Goal: Task Accomplishment & Management: Complete application form

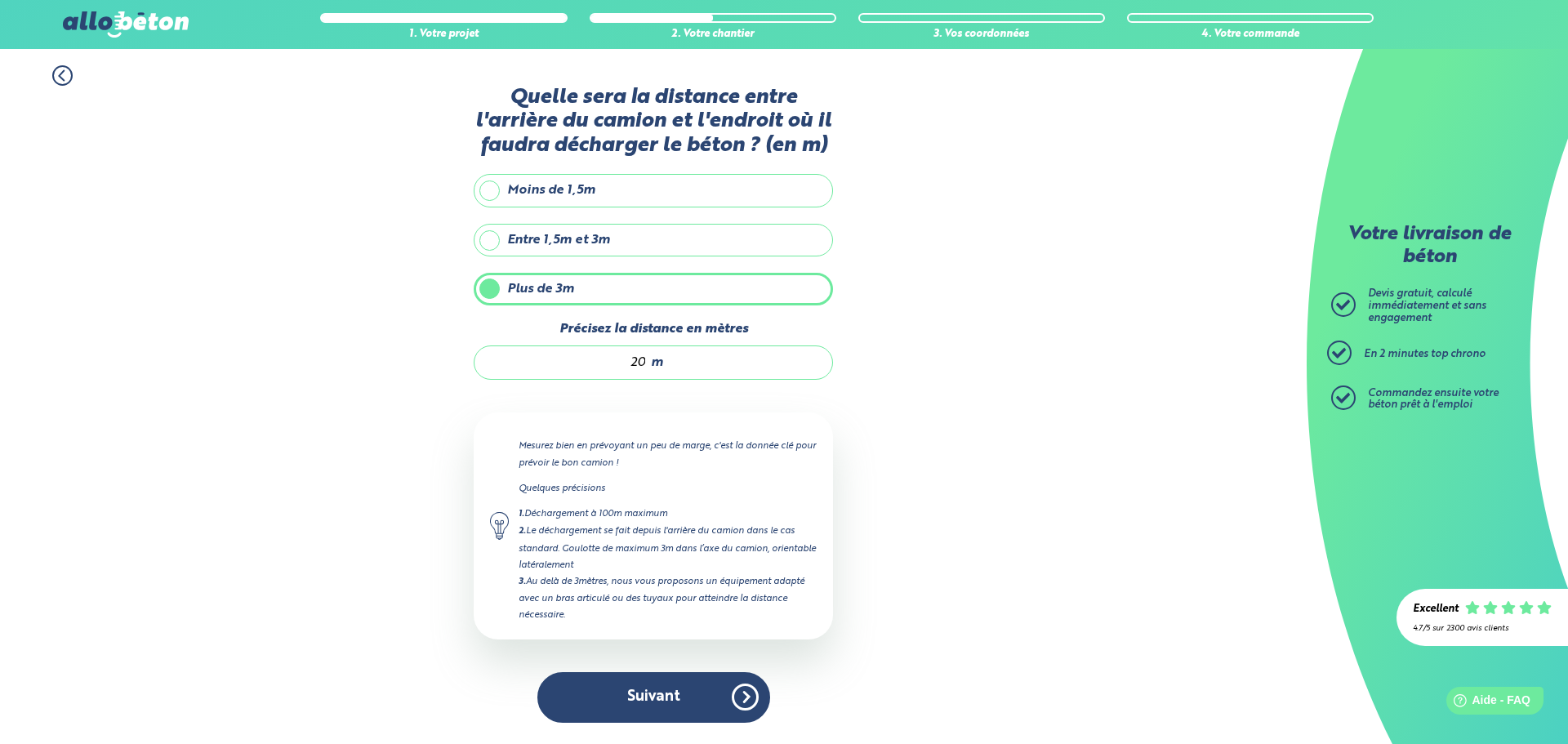
click at [660, 689] on button "Suivant" at bounding box center [654, 696] width 233 height 50
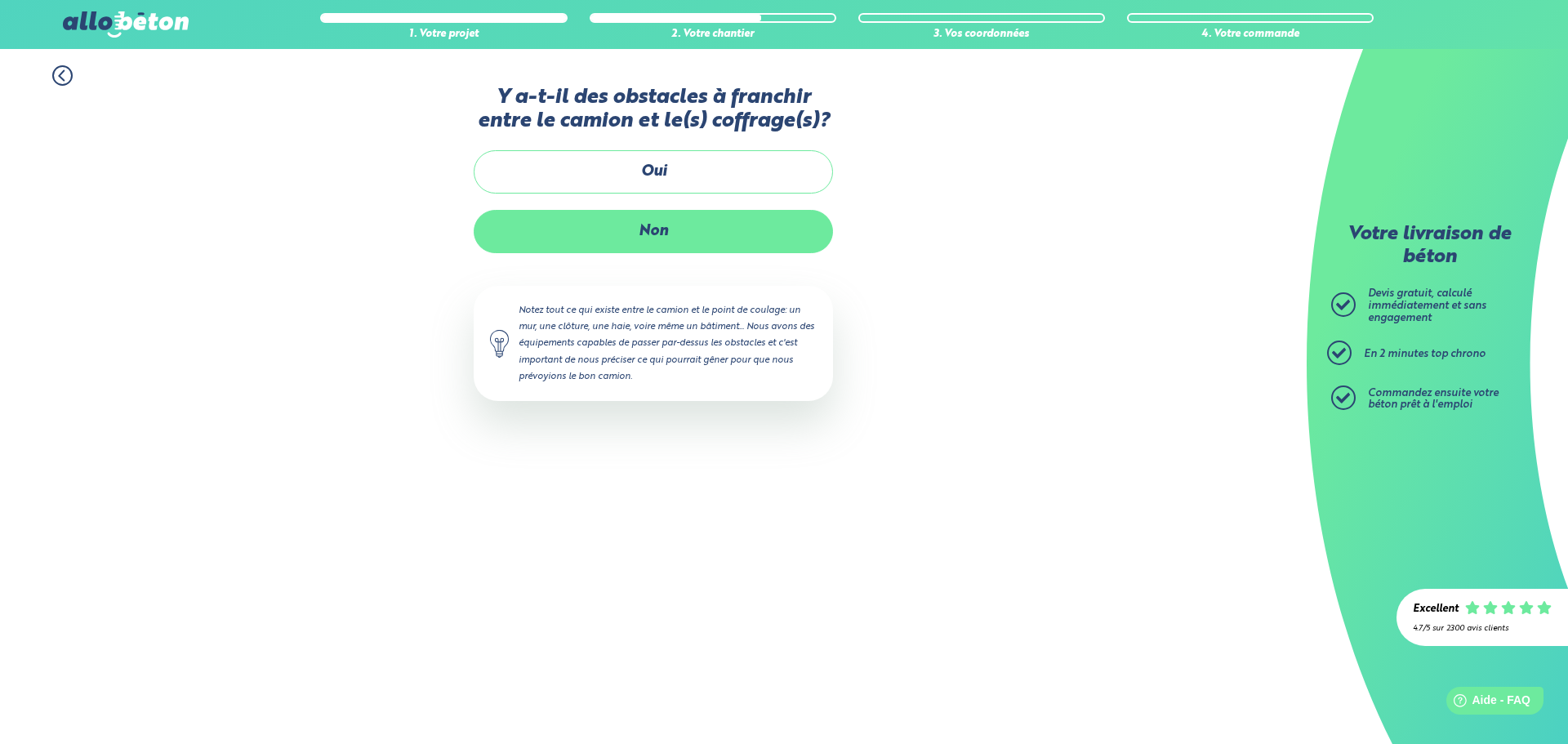
click at [663, 230] on label "Non" at bounding box center [654, 232] width 359 height 44
click at [0, 0] on input "Non" at bounding box center [0, 0] width 0 height 0
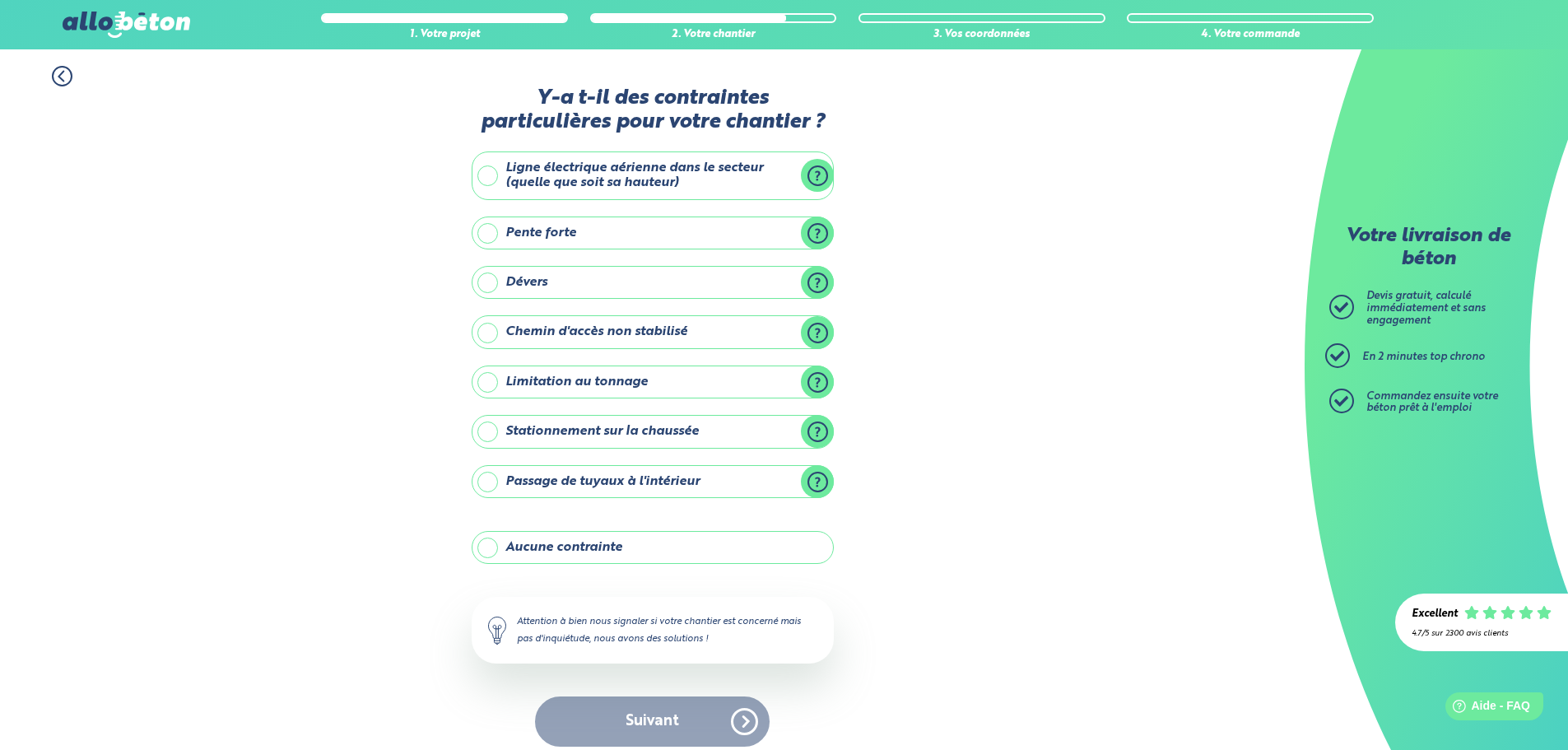
click at [482, 164] on label "Ligne électrique aérienne dans le secteur (quelle que soit sa hauteur)" at bounding box center [653, 175] width 362 height 48
click at [0, 0] on input "Ligne électrique aérienne dans le secteur (quelle que soit sa hauteur)" at bounding box center [0, 0] width 0 height 0
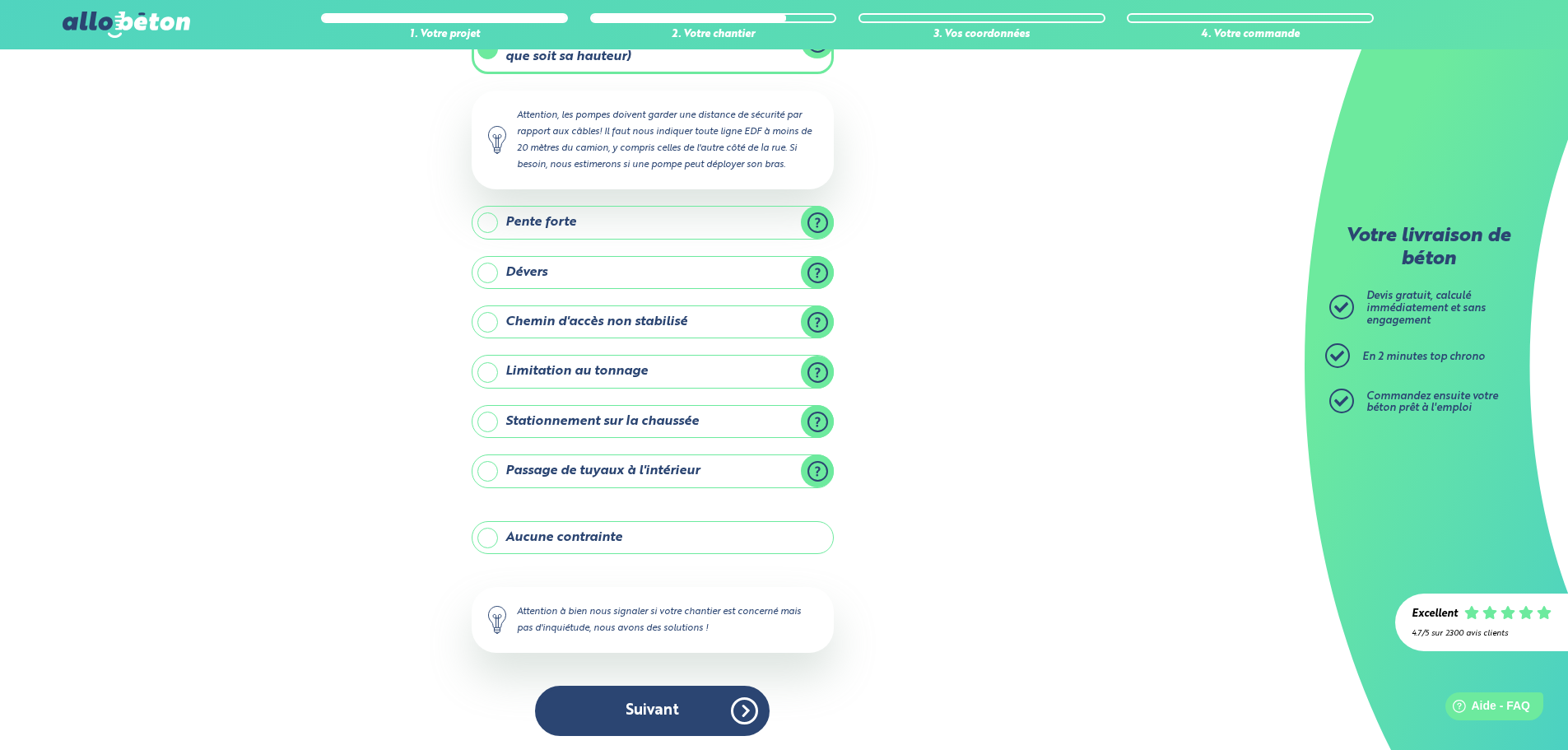
scroll to position [128, 0]
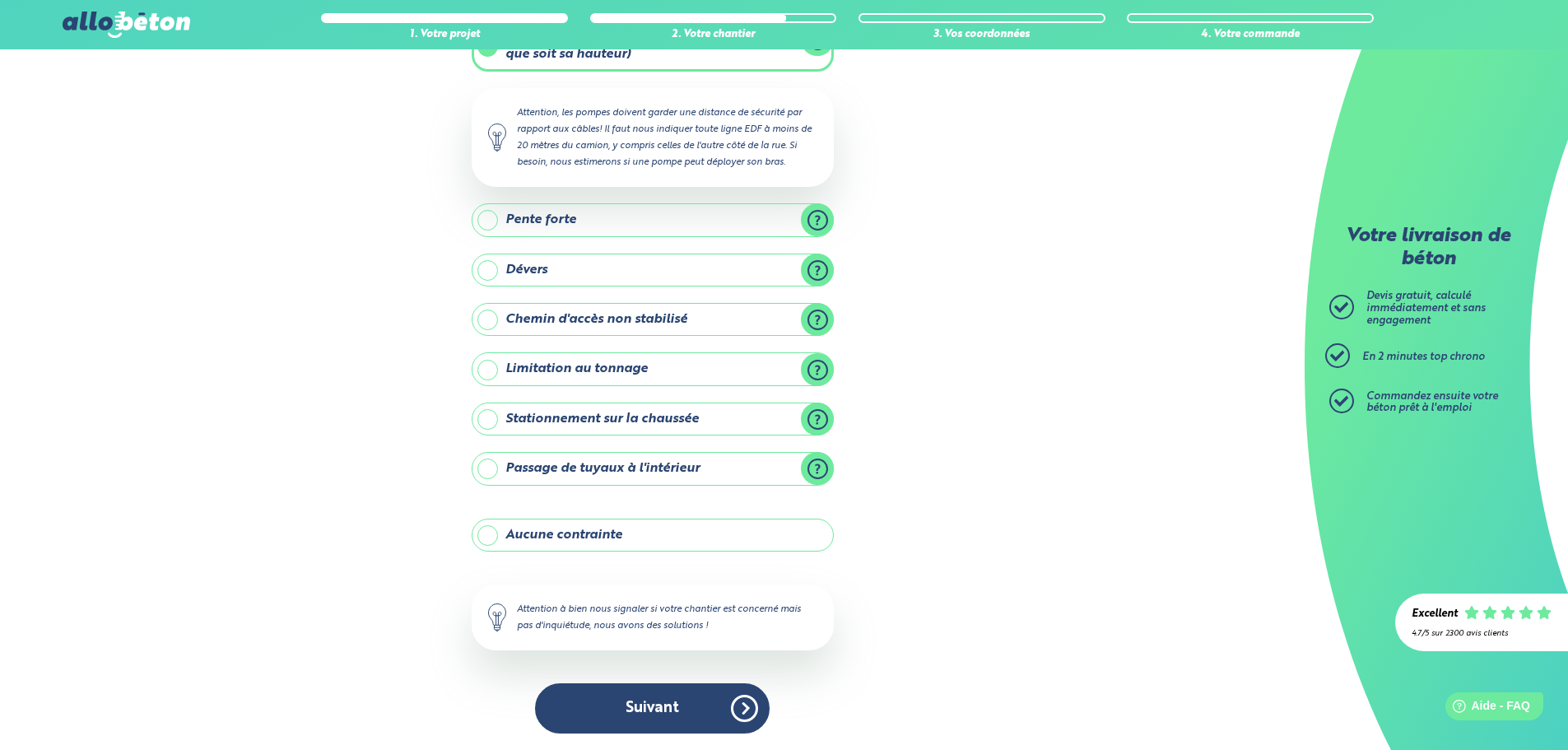
click at [693, 703] on button "Suivant" at bounding box center [652, 708] width 235 height 50
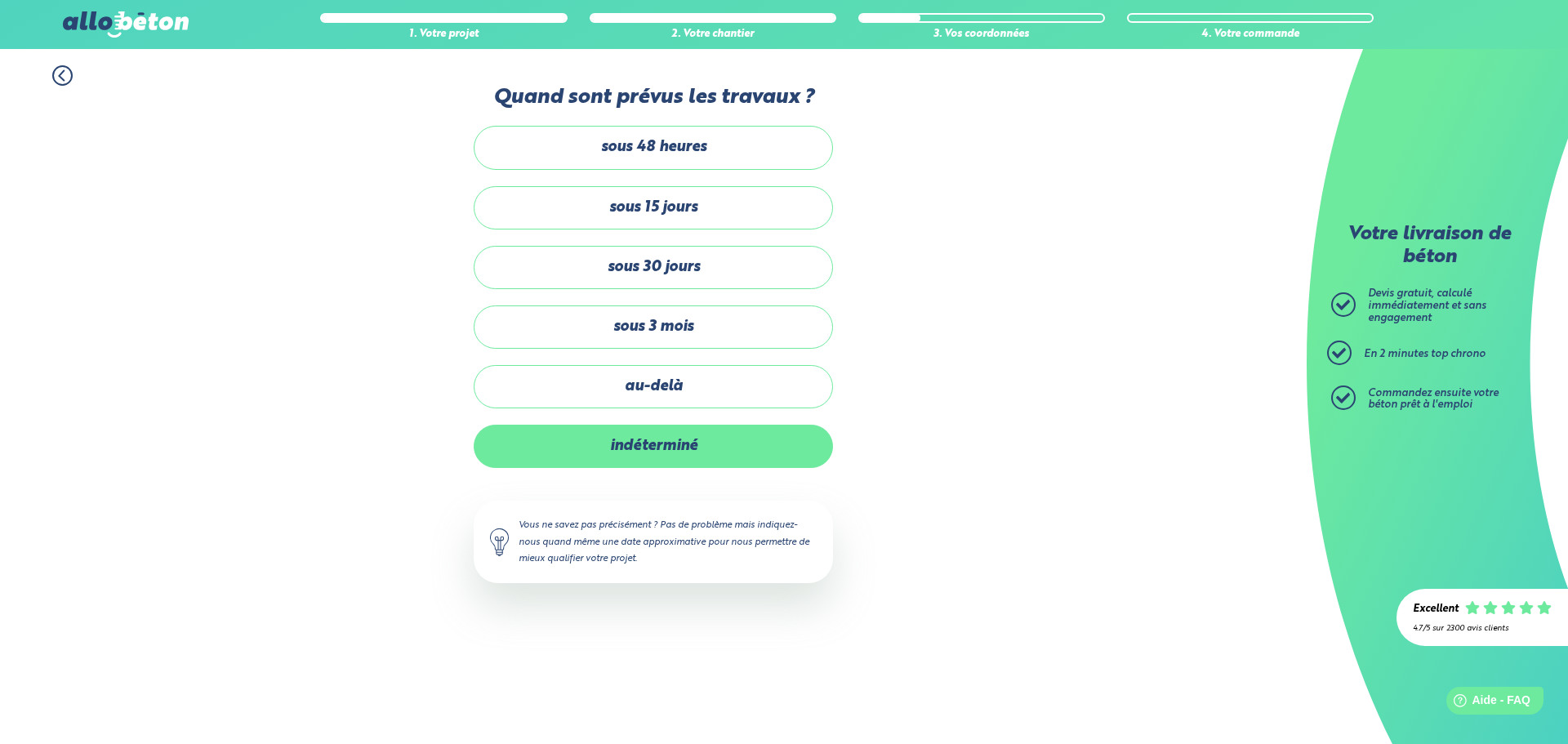
click at [661, 447] on label "indéterminé" at bounding box center [654, 447] width 359 height 44
click at [0, 0] on input "indéterminé" at bounding box center [0, 0] width 0 height 0
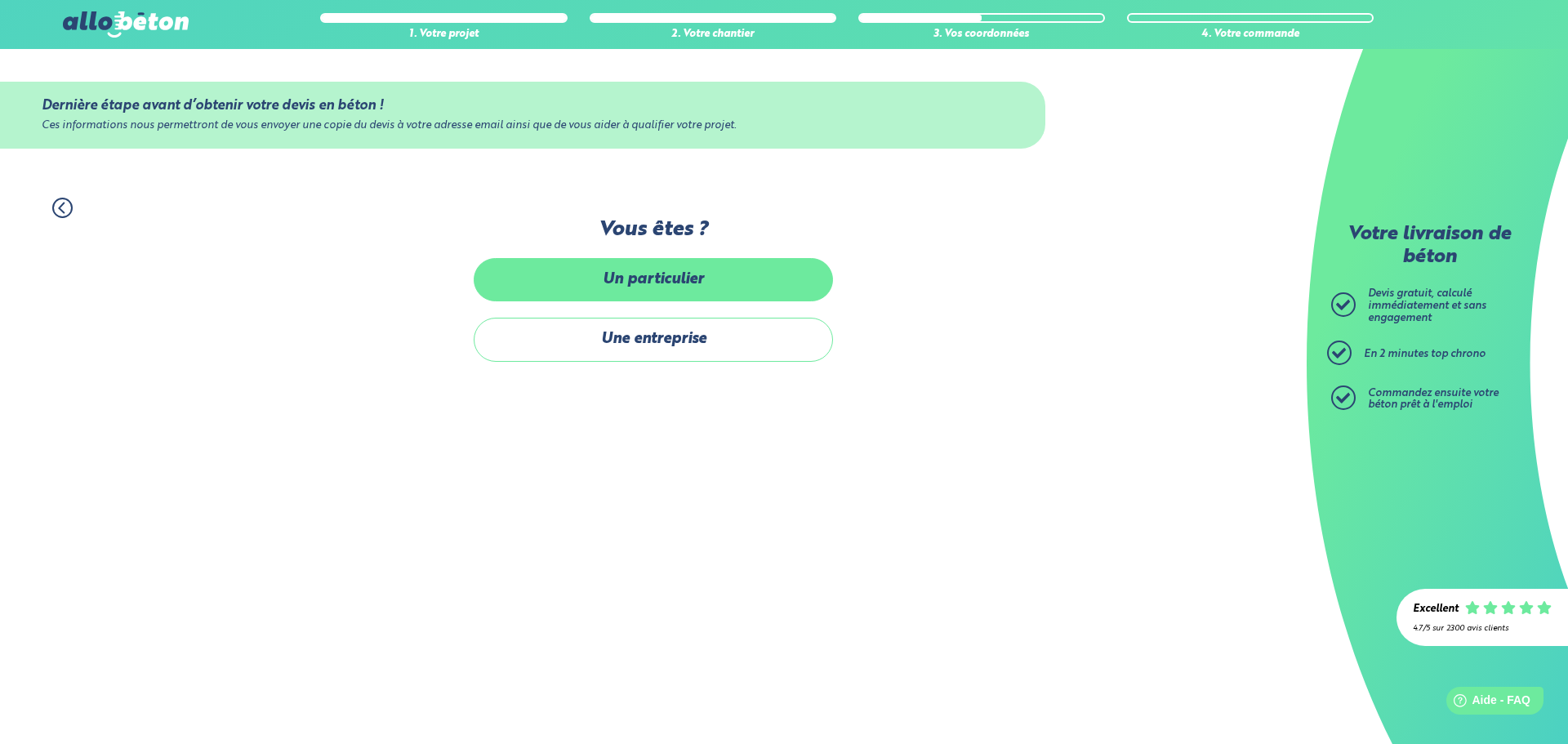
click at [567, 274] on label "Un particulier" at bounding box center [654, 280] width 359 height 44
click at [0, 0] on input "Un particulier" at bounding box center [0, 0] width 0 height 0
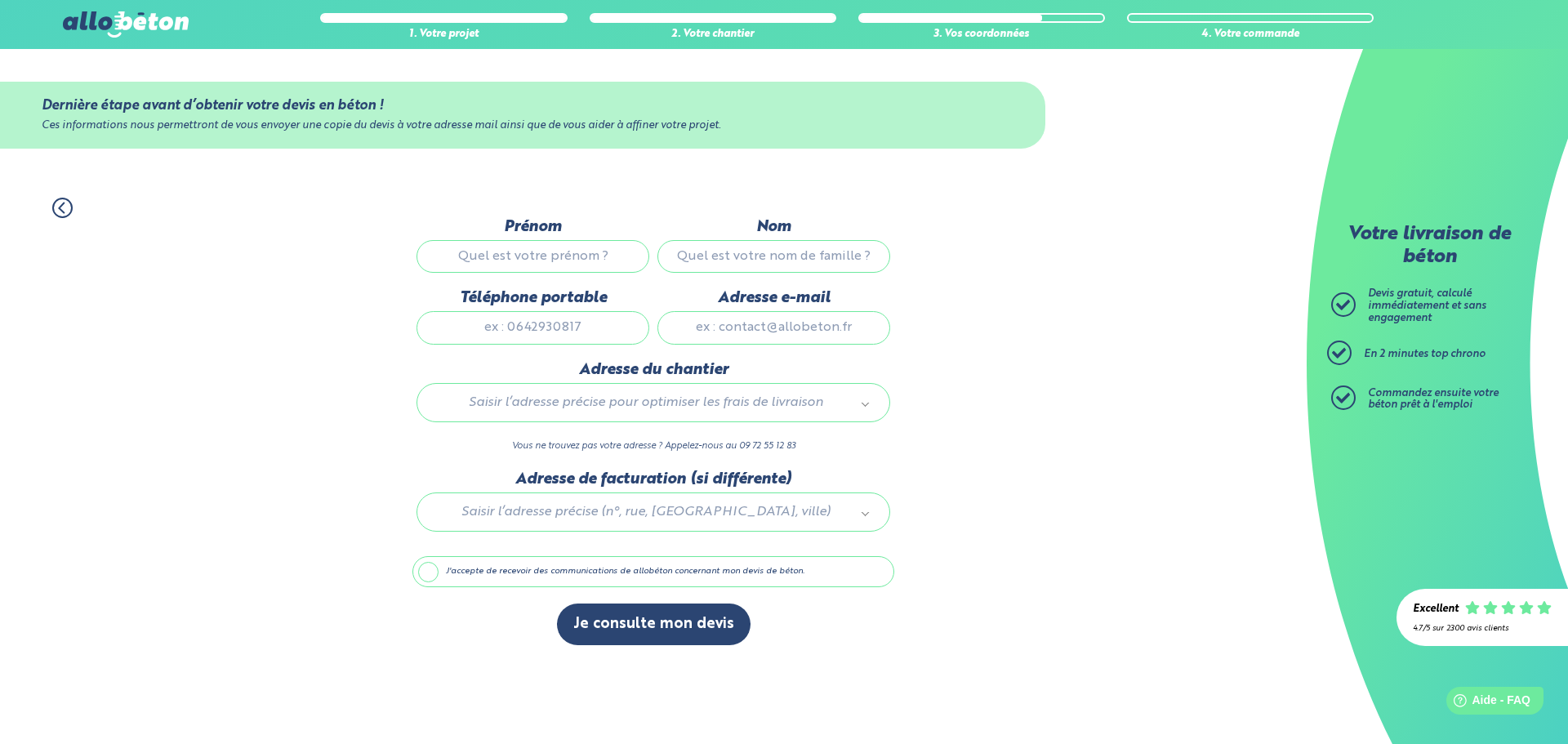
click at [531, 249] on input "Prénom" at bounding box center [532, 256] width 233 height 32
type input "[PERSON_NAME]"
type input "VERITE"
type input "0660357136"
type input "[EMAIL_ADDRESS][DOMAIN_NAME]"
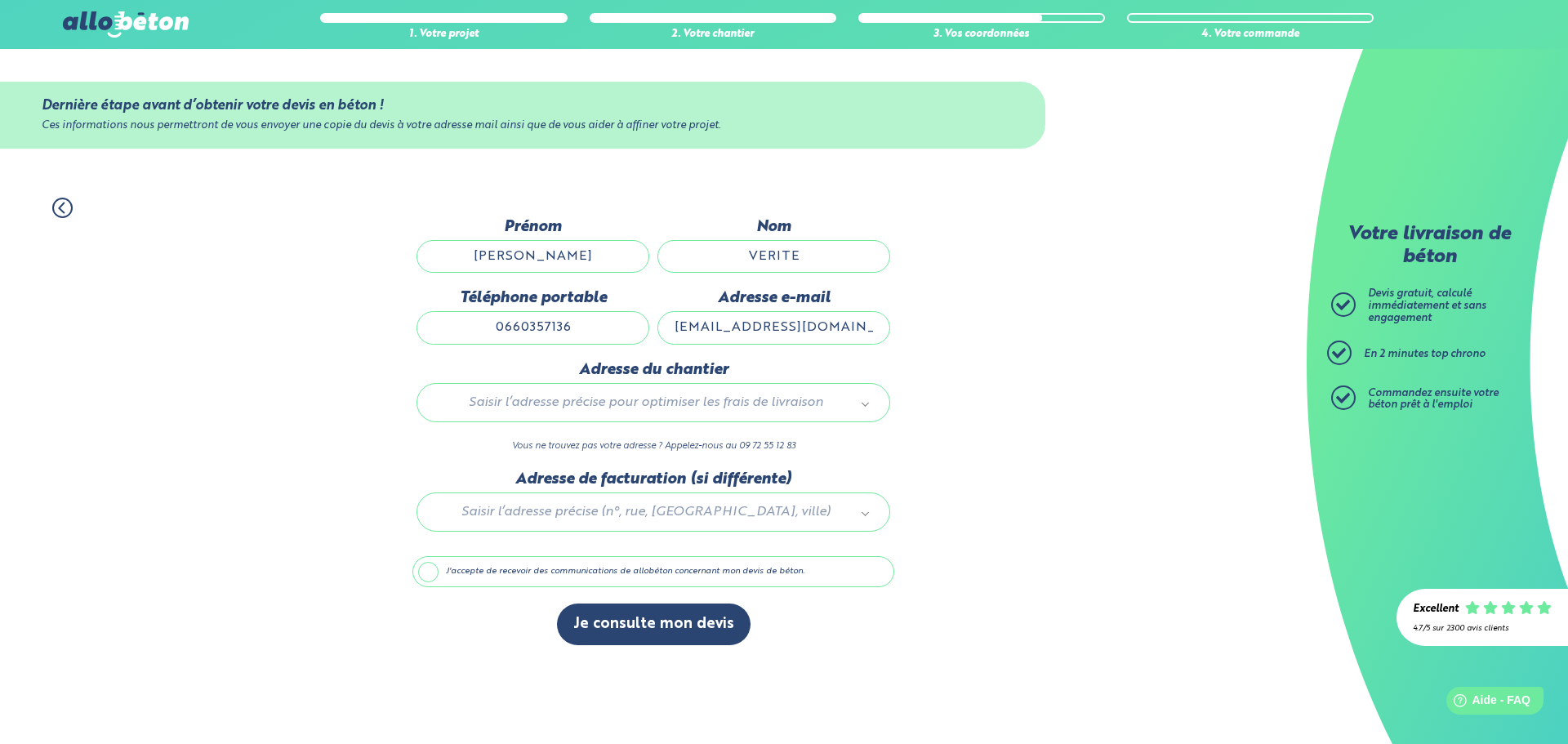
type input "[STREET_ADDRESS]"
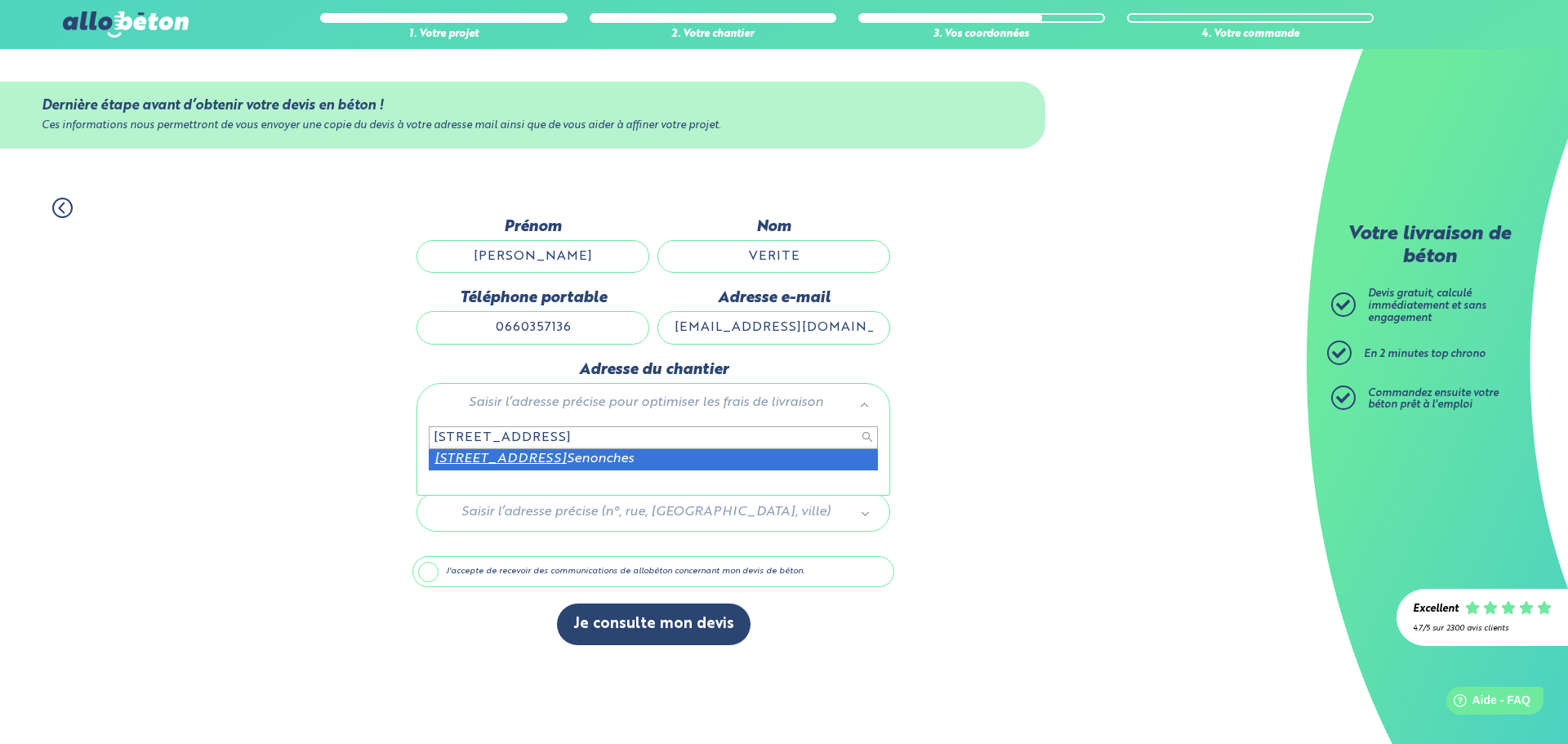
type input "[STREET_ADDRESS]"
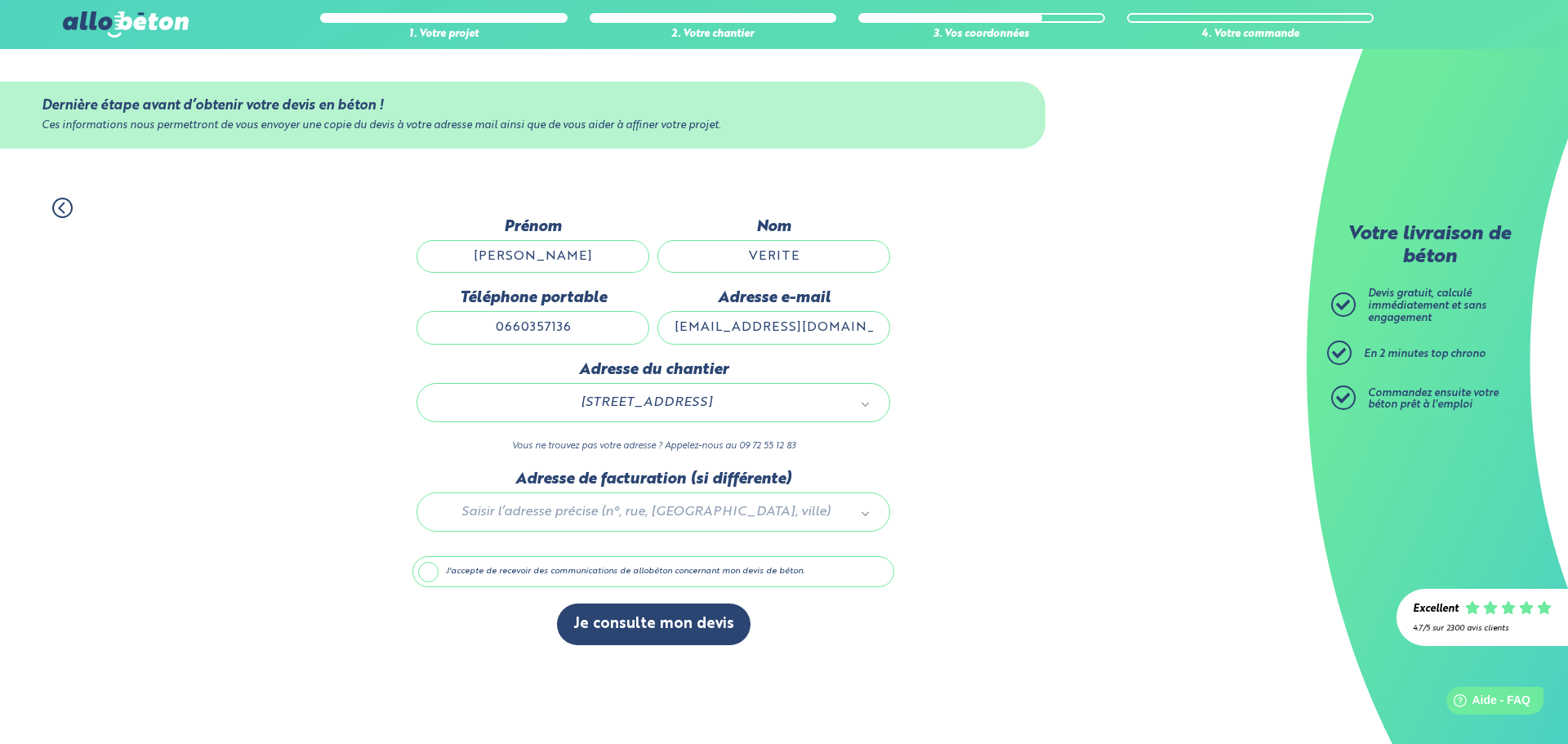
click at [439, 575] on label "J'accepte de recevoir des communications de allobéton concernant mon devis de b…" at bounding box center [654, 571] width 482 height 31
click at [0, 0] on input "J'accepte de recevoir des communications de allobéton concernant mon devis de b…" at bounding box center [0, 0] width 0 height 0
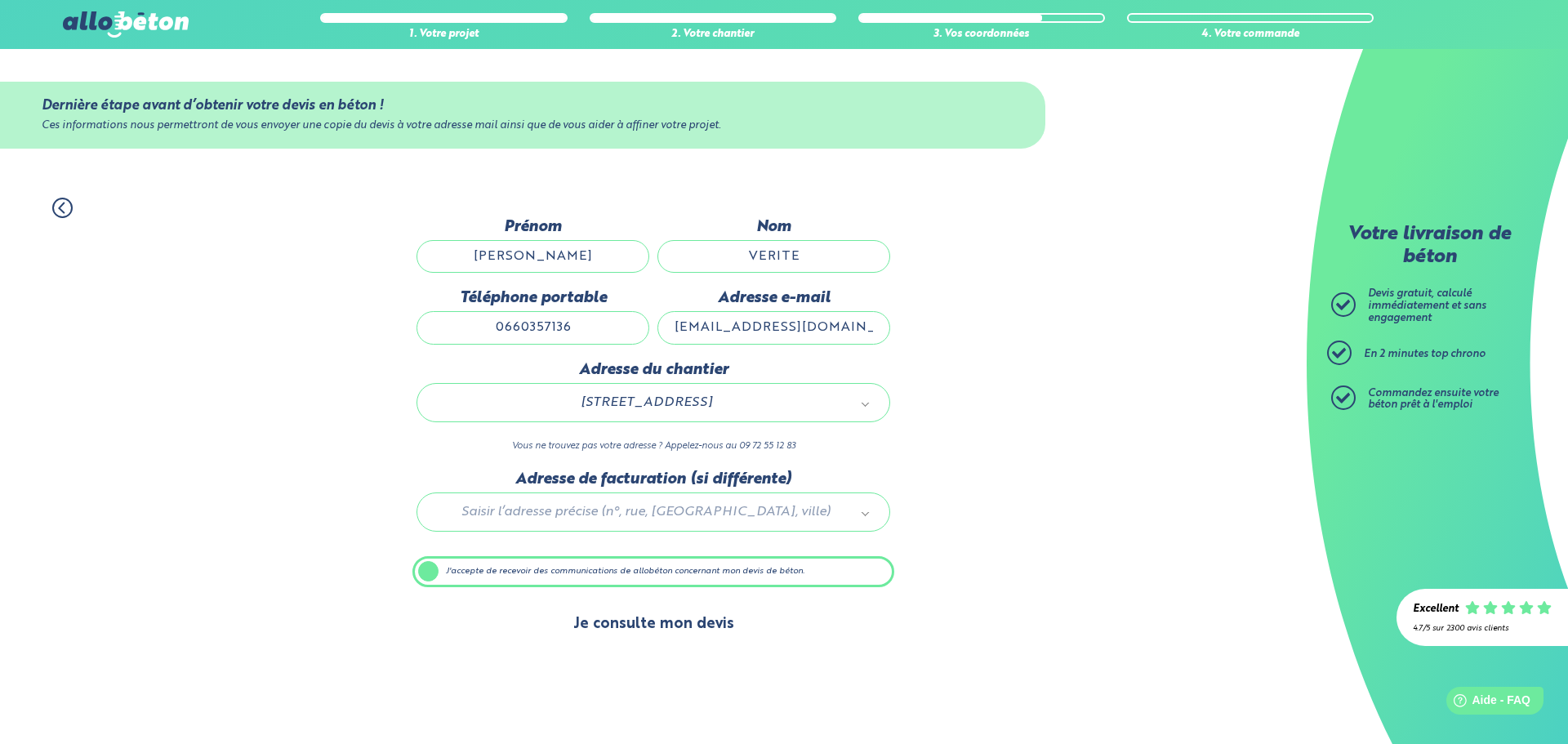
click at [668, 625] on button "Je consulte mon devis" at bounding box center [654, 625] width 194 height 42
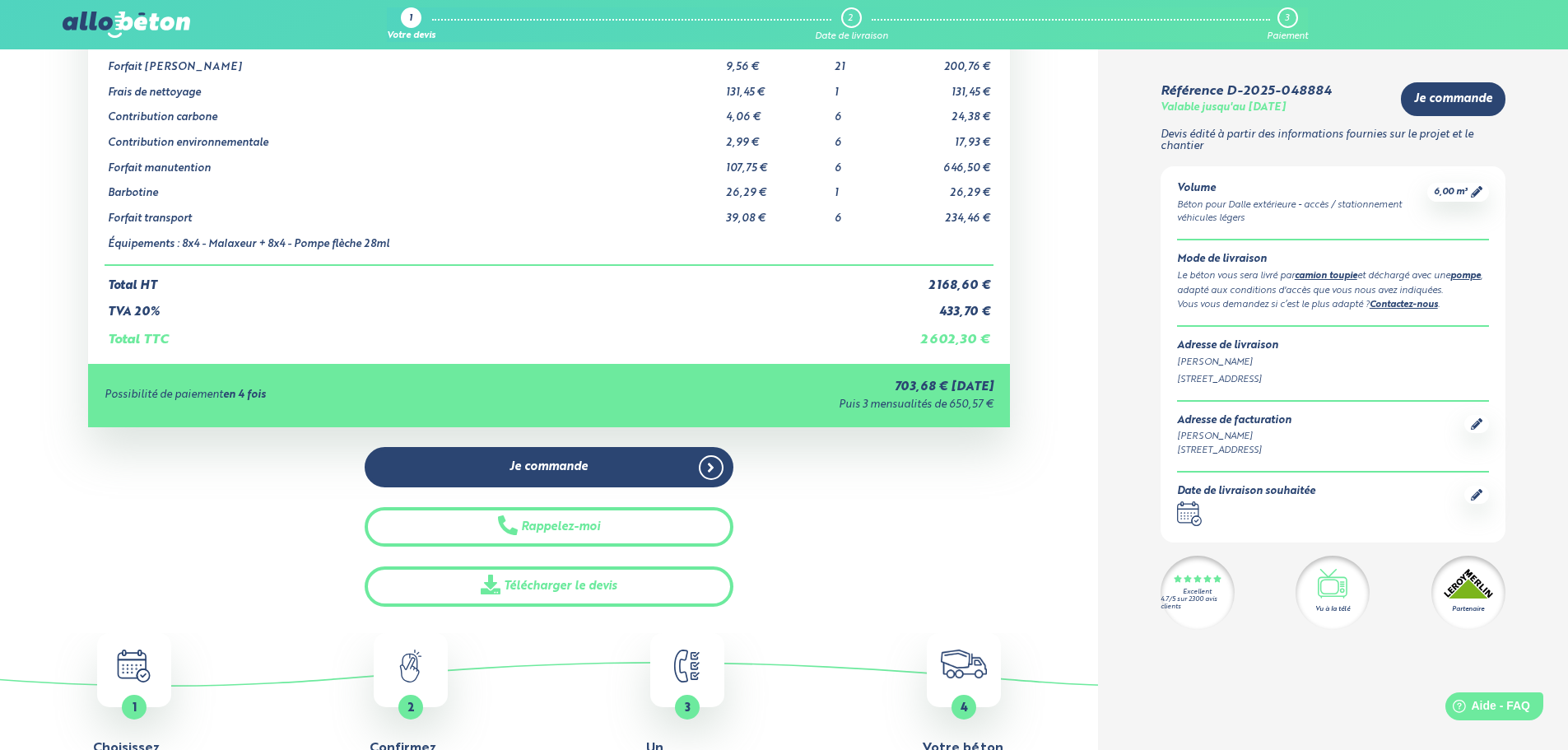
scroll to position [247, 0]
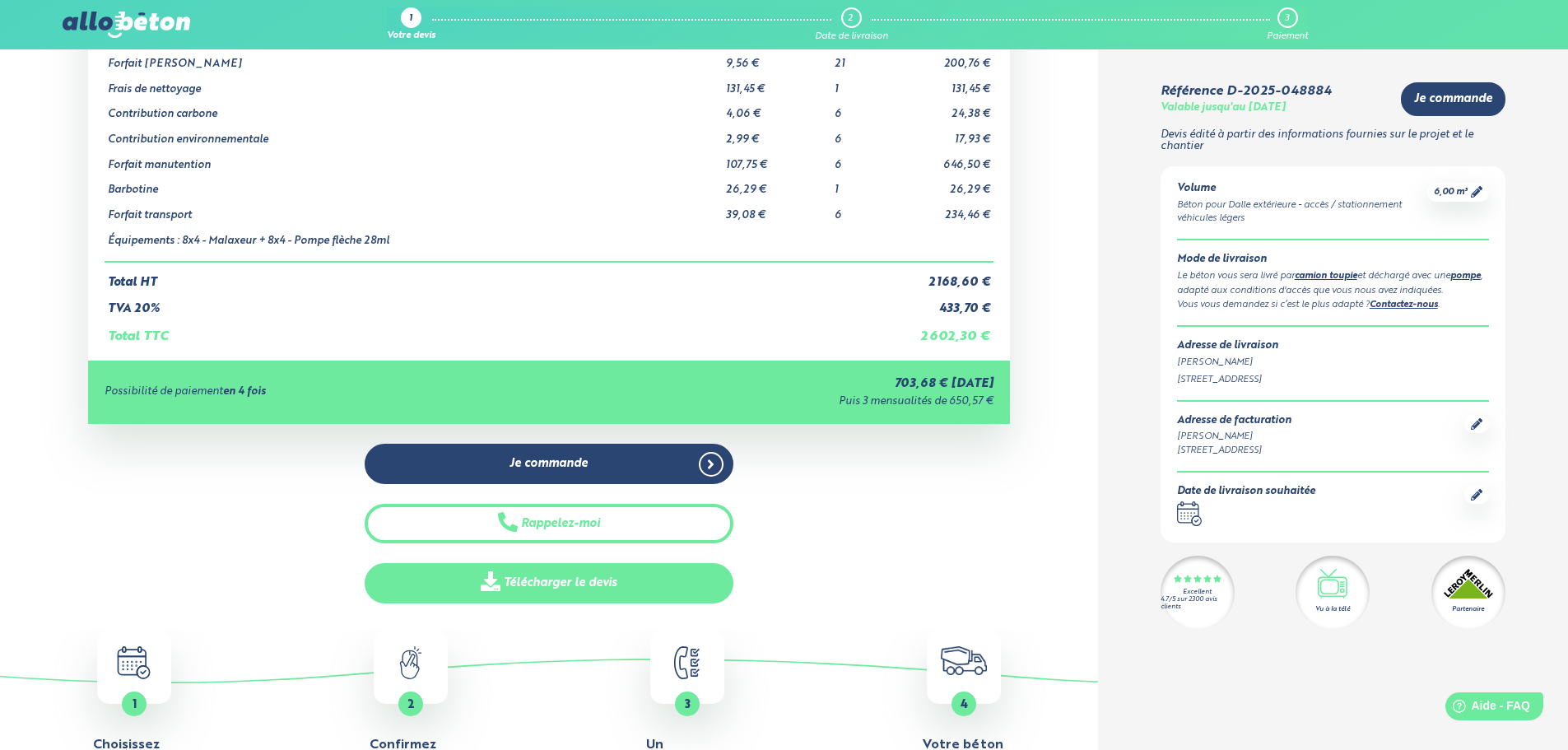
click at [596, 587] on link "Télécharger le devis" at bounding box center [549, 583] width 368 height 40
